Goal: Task Accomplishment & Management: Manage account settings

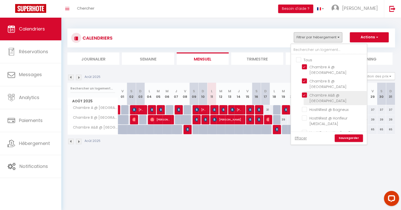
click at [319, 93] on input "Chambre A&B @ [GEOGRAPHIC_DATA]" at bounding box center [333, 95] width 63 height 5
checkbox input "false"
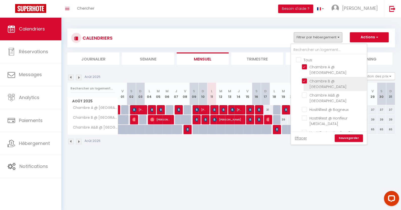
checkbox input "false"
click at [318, 78] on input "Chambre B @ [GEOGRAPHIC_DATA]" at bounding box center [333, 80] width 63 height 5
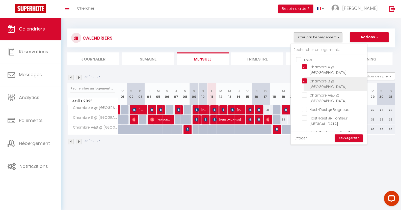
checkbox input "false"
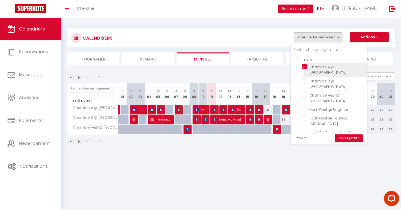
click at [318, 66] on input "Chambre A @ [GEOGRAPHIC_DATA]" at bounding box center [333, 66] width 63 height 5
checkbox input "false"
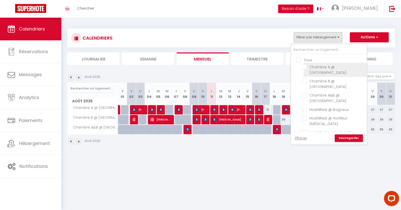
checkbox input "false"
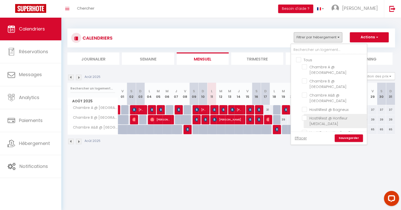
click at [323, 116] on input "HostNRest @ Honfleur [MEDICAL_DATA]" at bounding box center [333, 118] width 63 height 5
checkbox input "true"
checkbox input "false"
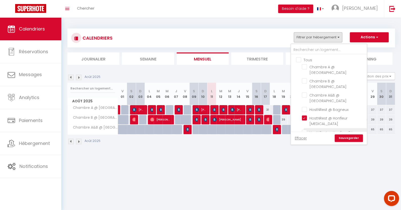
click at [323, 130] on input "HostNRest @ Honfleur T4" at bounding box center [333, 132] width 63 height 5
checkbox input "true"
checkbox input "false"
click at [346, 138] on link "Sauvegarder" at bounding box center [349, 138] width 28 height 8
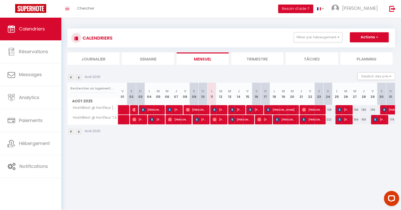
click at [80, 78] on img at bounding box center [79, 78] width 6 height 6
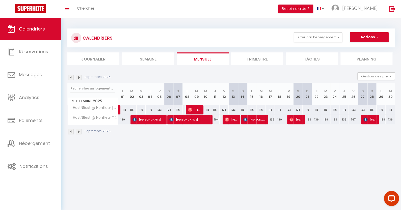
drag, startPoint x: 230, startPoint y: 143, endPoint x: 227, endPoint y: 146, distance: 5.0
click at [227, 146] on body "Questions et aide sur la MIGRATION - [GEOGRAPHIC_DATA] ouverte de 13 à 14h puis…" at bounding box center [200, 123] width 401 height 210
click at [371, 76] on button "Gestion des prix" at bounding box center [376, 76] width 38 height 8
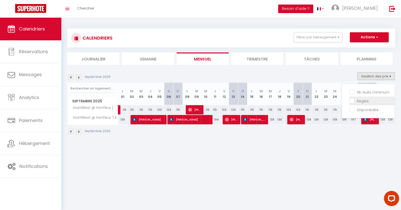
click at [352, 100] on input "Règles" at bounding box center [371, 100] width 45 height 5
checkbox input "true"
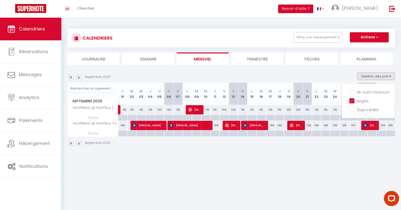
click at [336, 147] on div "Septembre 2025" at bounding box center [230, 144] width 327 height 15
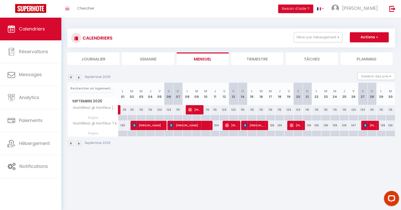
click at [316, 117] on div at bounding box center [316, 118] width 9 height 6
type input "Lun 22 Septembre 2025"
type input "[DATE]"
select select
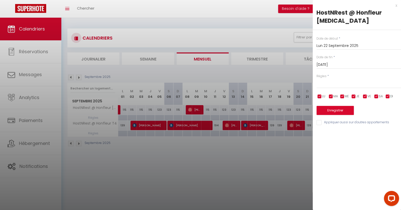
click at [343, 62] on input "[DATE]" at bounding box center [358, 65] width 85 height 7
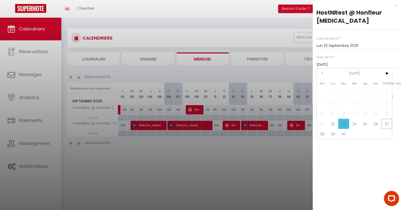
click at [383, 119] on span "27" at bounding box center [386, 124] width 11 height 10
type input "[DATE]"
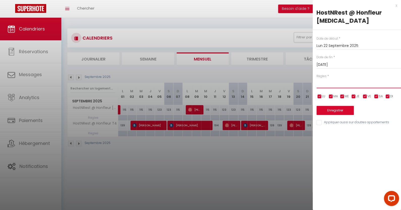
click at [345, 79] on select "Aucun No Checkin No Checkout Pas d'arrivée / Pas de départ" at bounding box center [358, 84] width 85 height 10
select select "1"
click at [316, 79] on select "Aucun No Checkin No Checkout Pas d'arrivée / Pas de départ" at bounding box center [358, 84] width 85 height 10
click at [336, 106] on button "Enregistrer" at bounding box center [334, 110] width 37 height 9
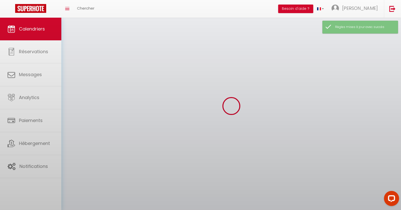
select select
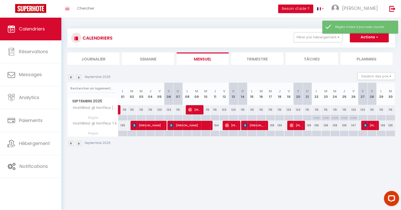
click at [316, 132] on div at bounding box center [316, 134] width 9 height 6
type input "Lun 22 Septembre 2025"
type input "[DATE]"
select select
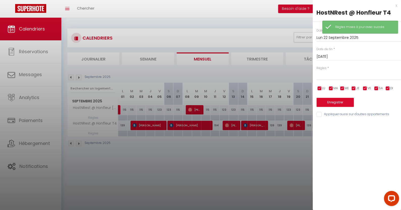
click at [334, 58] on input "[DATE]" at bounding box center [358, 56] width 85 height 7
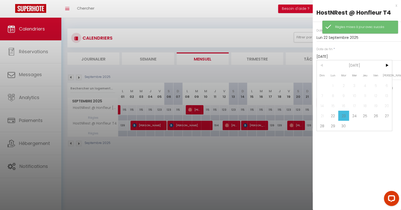
click at [377, 113] on span "26" at bounding box center [375, 116] width 11 height 10
type input "Ven 26 Septembre 2025"
select select
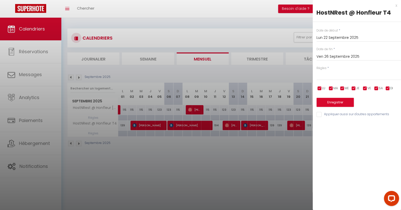
click at [343, 56] on input "Ven 26 Septembre 2025" at bounding box center [358, 56] width 85 height 7
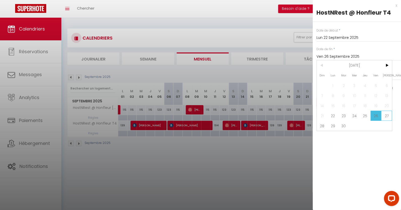
click at [384, 114] on span "27" at bounding box center [386, 116] width 11 height 10
type input "[DATE]"
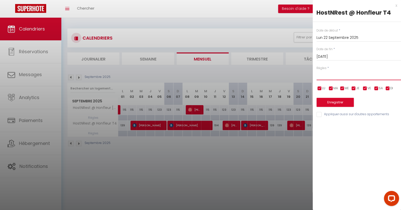
click at [359, 76] on select "Aucun No Checkin No Checkout Pas d'arrivée / Pas de départ" at bounding box center [358, 76] width 85 height 10
select select "1"
click at [316, 71] on select "Aucun No Checkin No Checkout Pas d'arrivée / Pas de départ" at bounding box center [358, 76] width 85 height 10
click at [336, 101] on button "Enregistrer" at bounding box center [334, 102] width 37 height 9
